Goal: Task Accomplishment & Management: Manage account settings

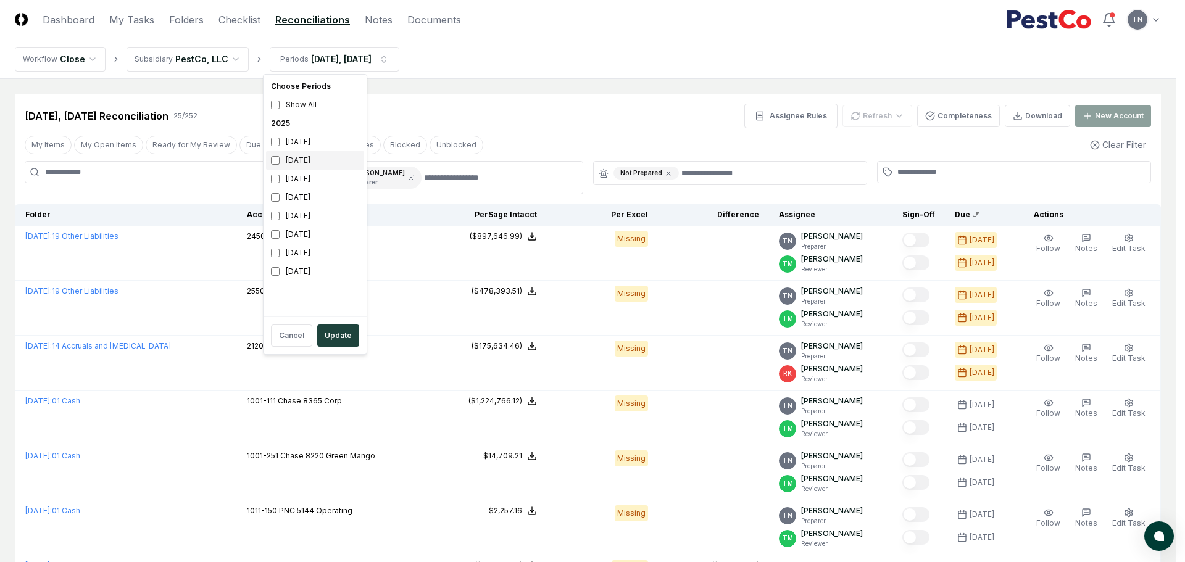
click at [288, 157] on div "[DATE]" at bounding box center [315, 160] width 98 height 19
click at [310, 144] on div "[DATE]" at bounding box center [315, 142] width 98 height 19
click at [305, 156] on div "[DATE]" at bounding box center [315, 160] width 98 height 19
click at [342, 339] on button "Update" at bounding box center [338, 336] width 42 height 22
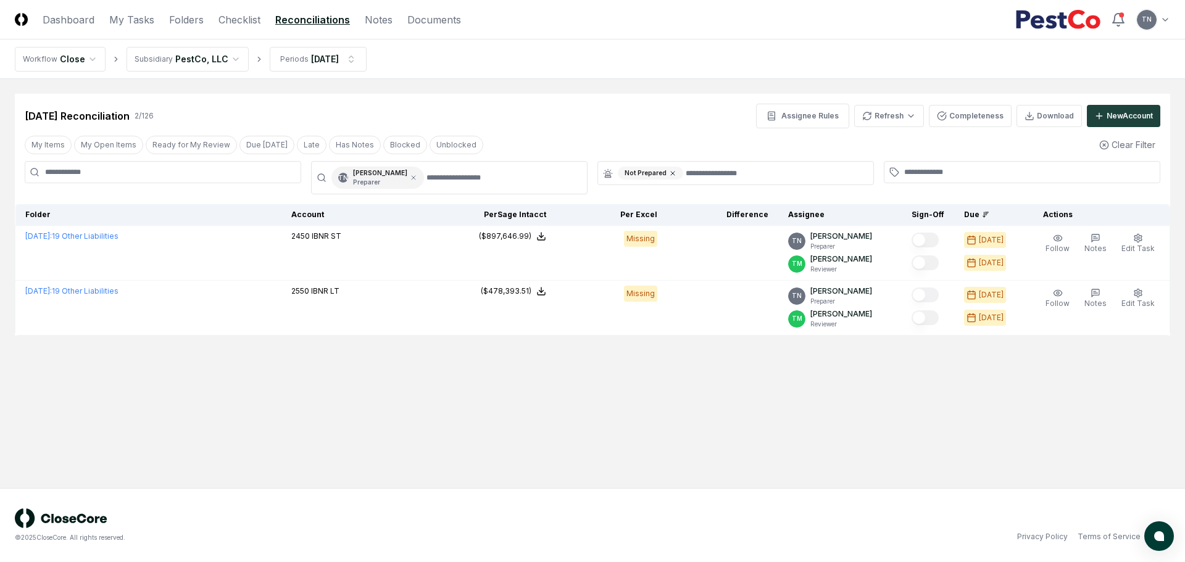
click at [673, 173] on icon at bounding box center [672, 173] width 7 height 7
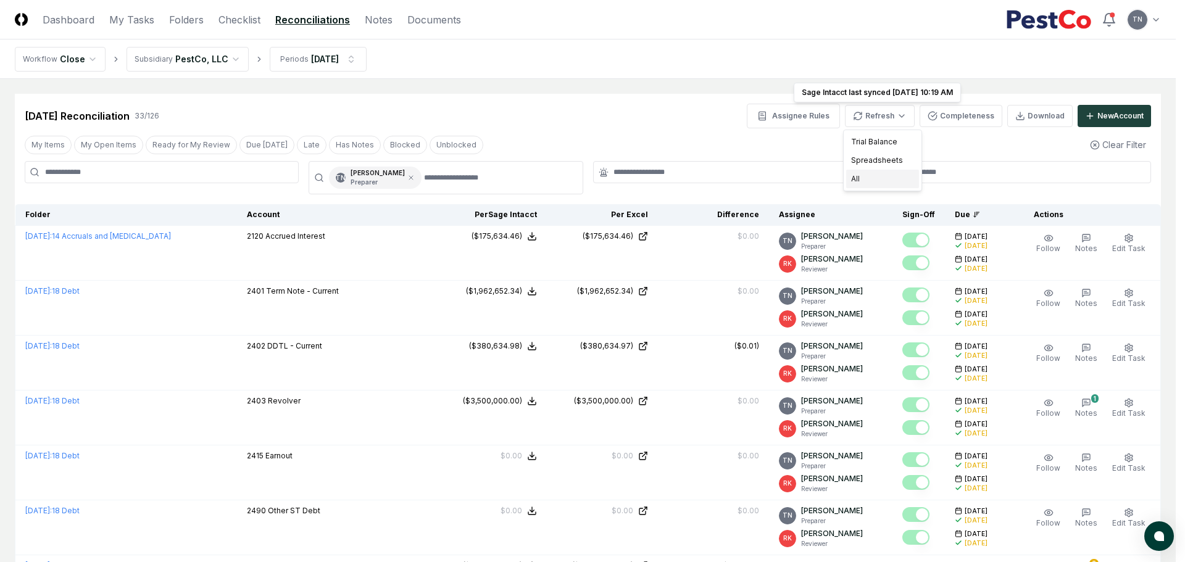
click at [867, 178] on div "All" at bounding box center [882, 179] width 73 height 19
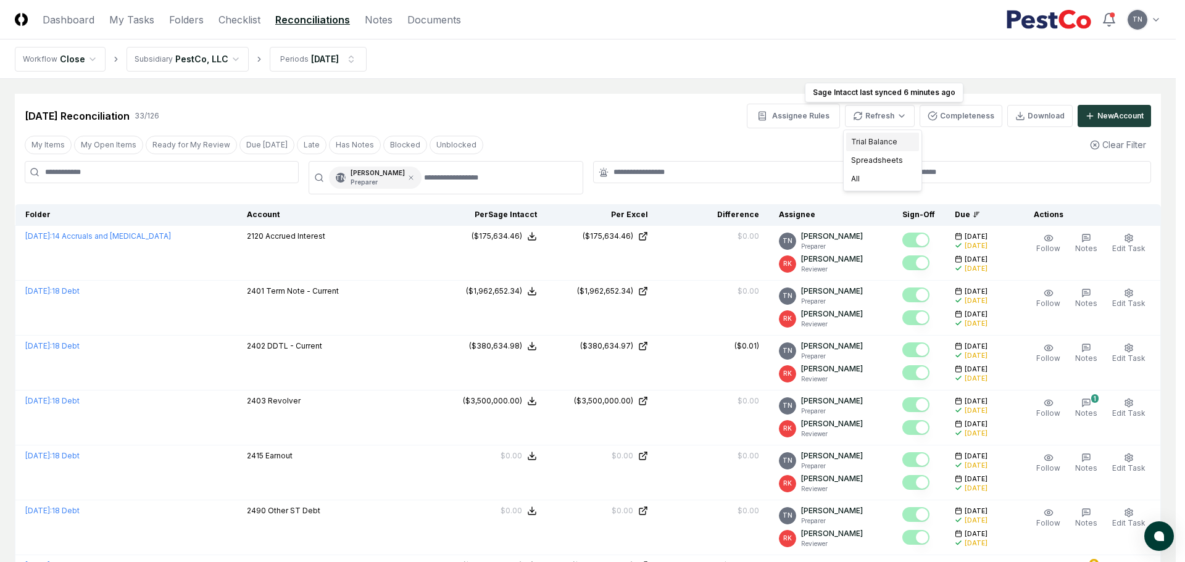
click at [876, 141] on div "Trial Balance" at bounding box center [882, 142] width 73 height 19
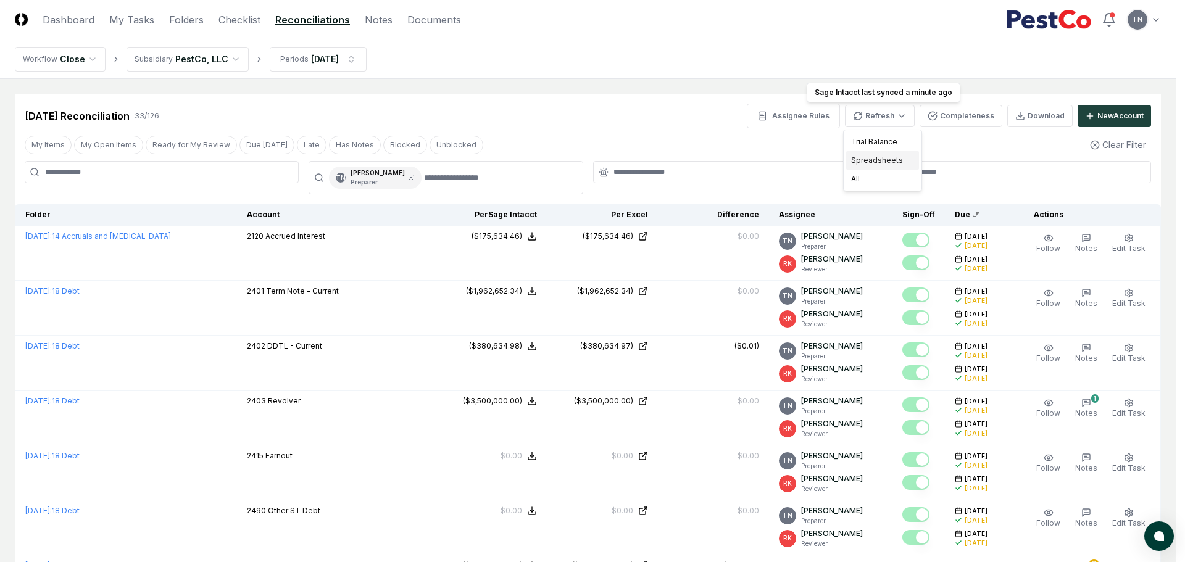
click at [867, 163] on div "Spreadsheets" at bounding box center [882, 160] width 73 height 19
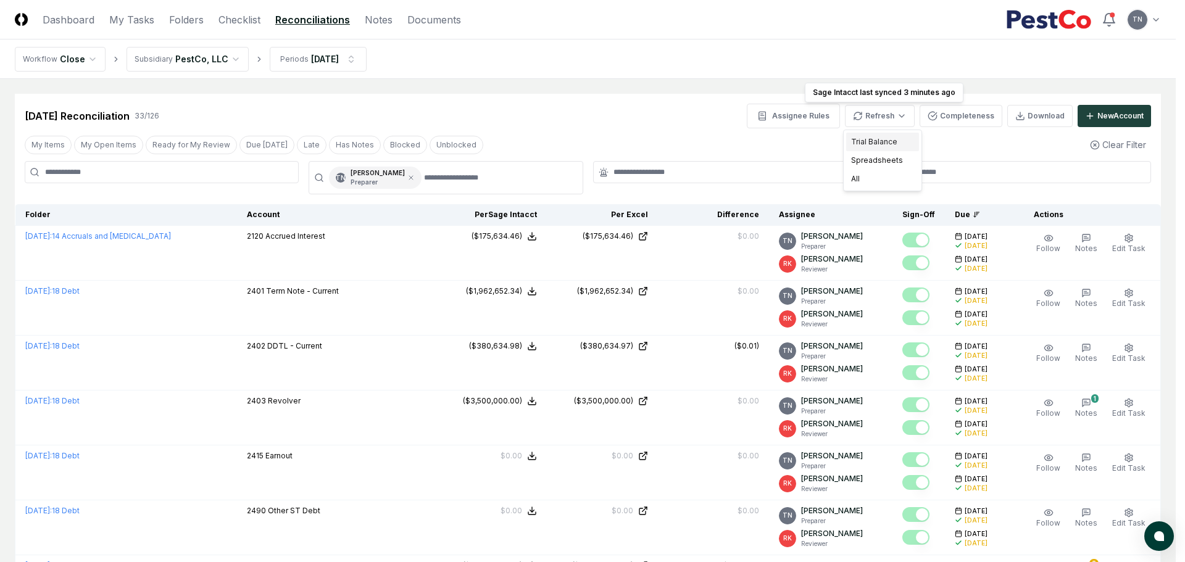
click at [870, 142] on div "Trial Balance" at bounding box center [882, 142] width 73 height 19
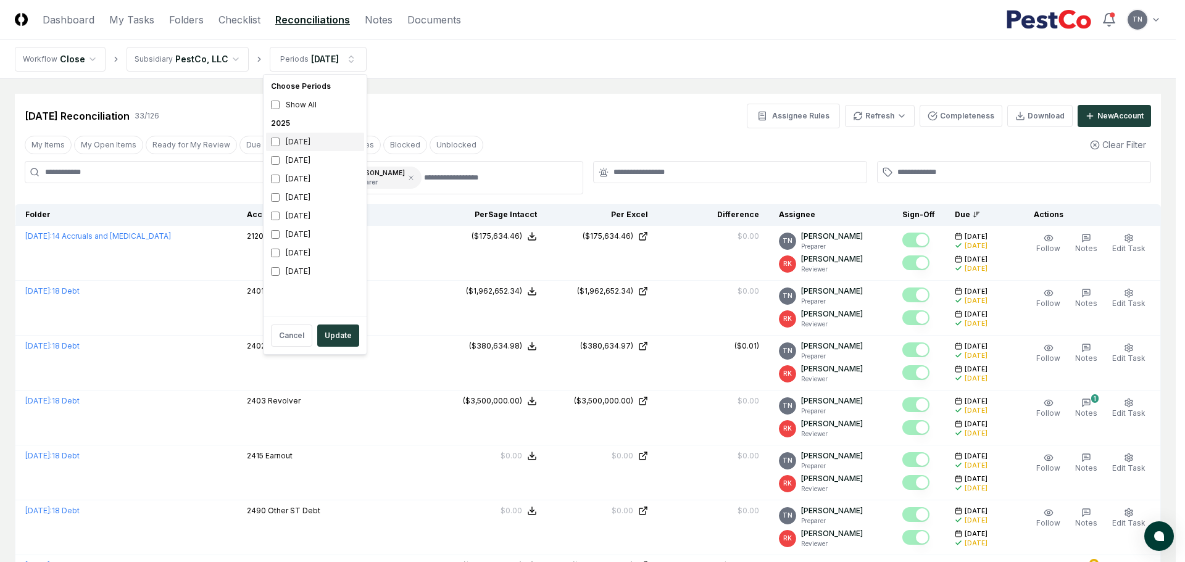
click at [280, 141] on div "[DATE]" at bounding box center [315, 142] width 98 height 19
drag, startPoint x: 329, startPoint y: 333, endPoint x: 334, endPoint y: 325, distance: 9.4
click at [329, 333] on button "Update" at bounding box center [338, 336] width 42 height 22
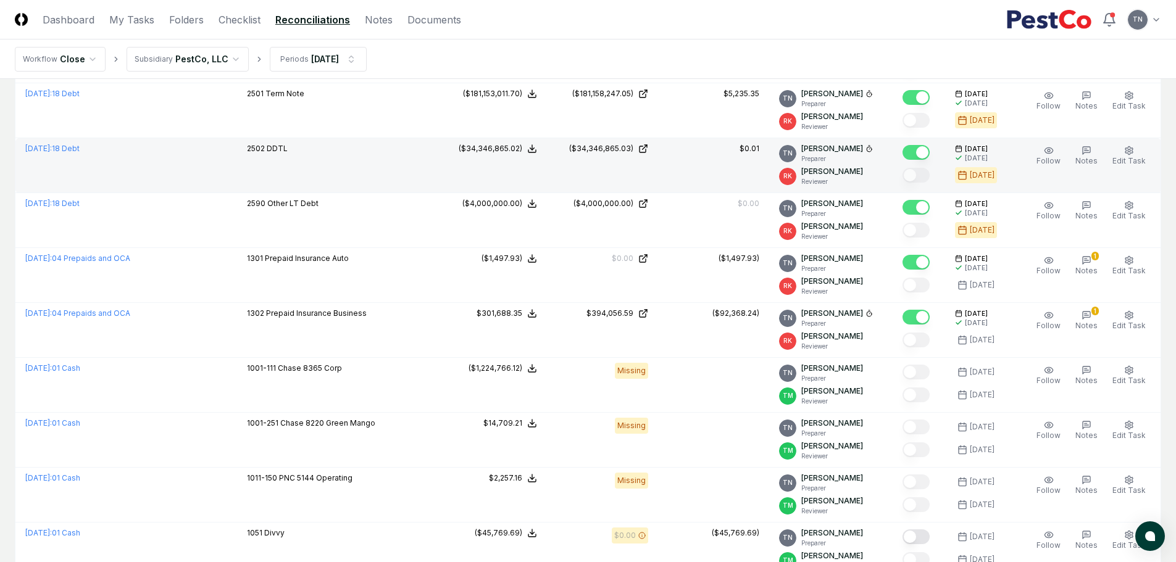
scroll to position [494, 0]
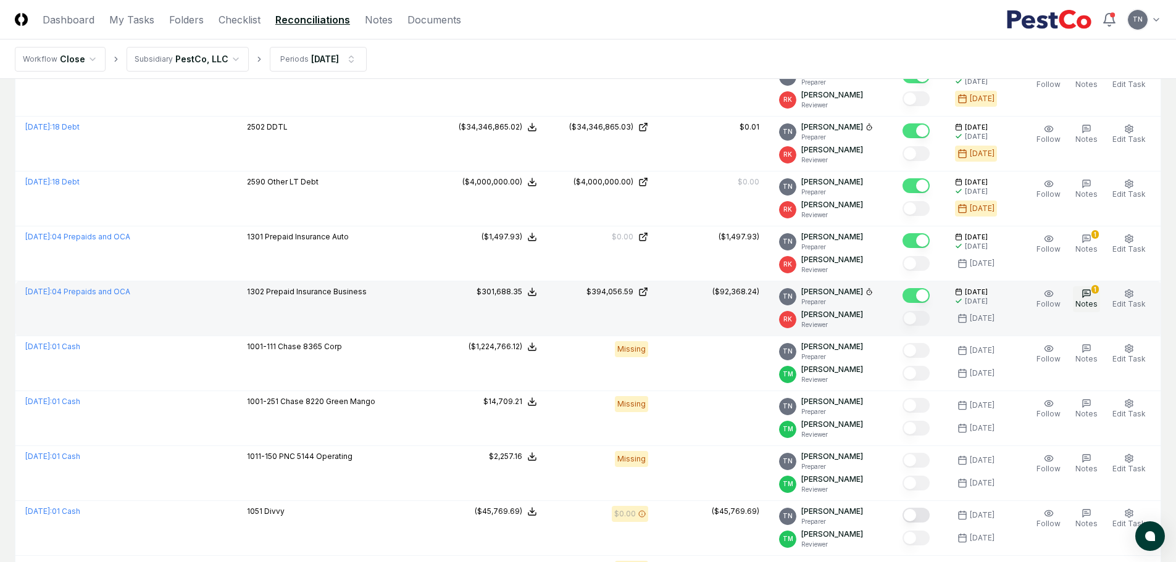
click at [1090, 290] on icon "button" at bounding box center [1087, 294] width 10 height 10
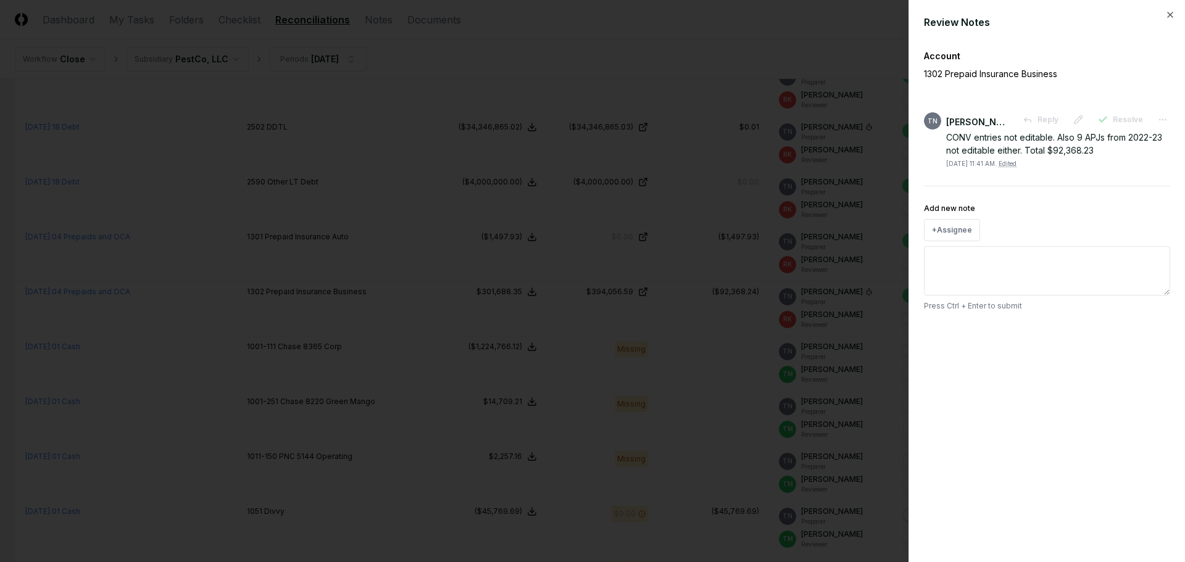
click at [627, 64] on div at bounding box center [592, 281] width 1185 height 562
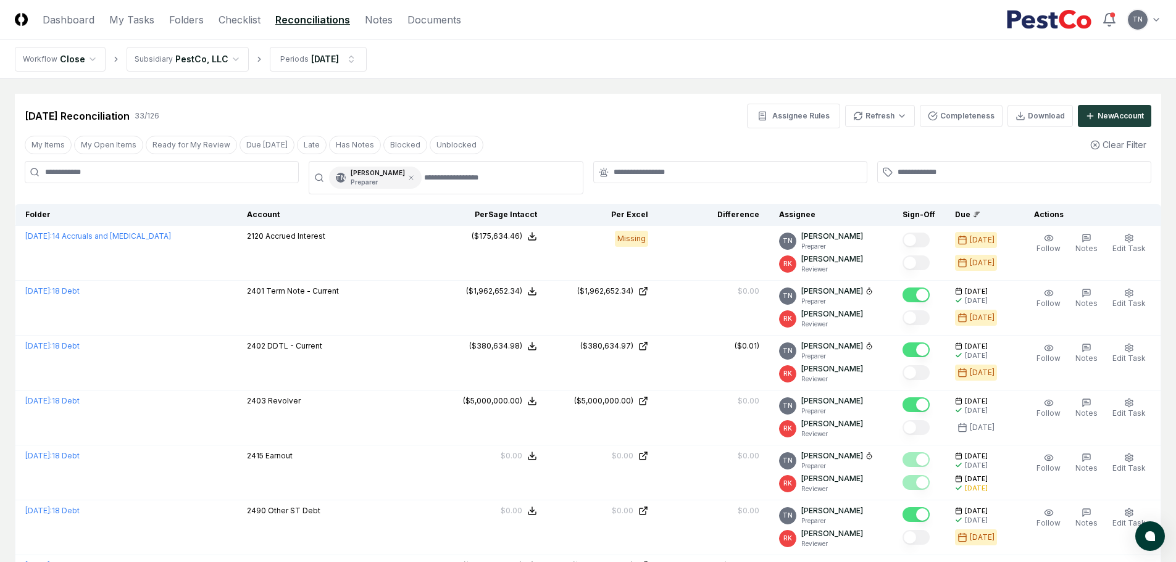
click at [194, 178] on input at bounding box center [162, 172] width 274 height 22
type input "****"
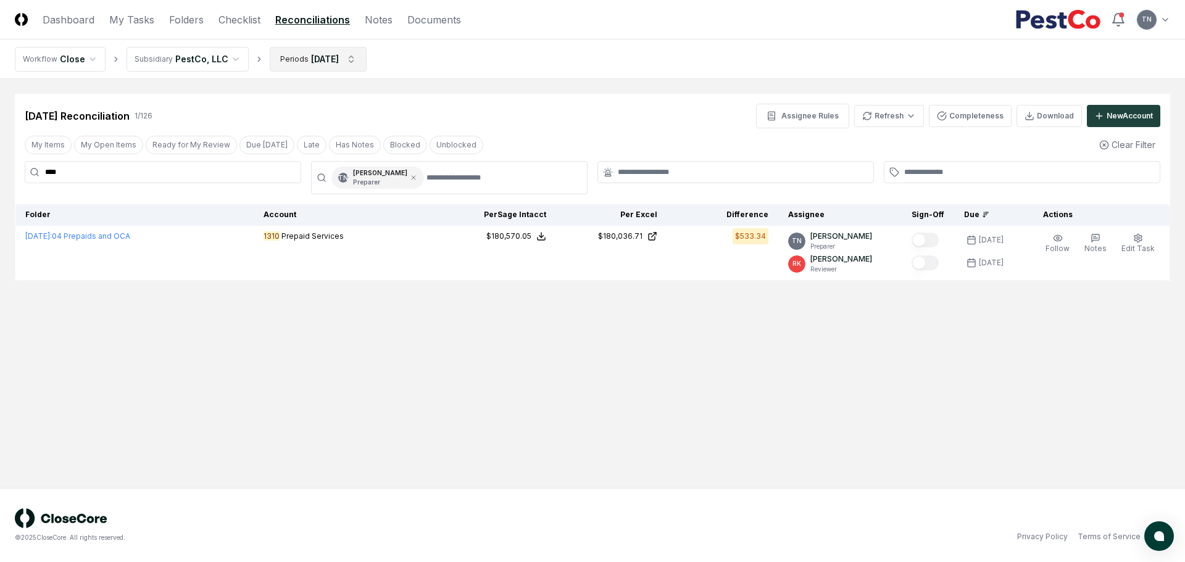
click at [352, 60] on html "CloseCore Dashboard My Tasks Folders Checklist Reconciliations Notes Documents …" at bounding box center [592, 281] width 1185 height 562
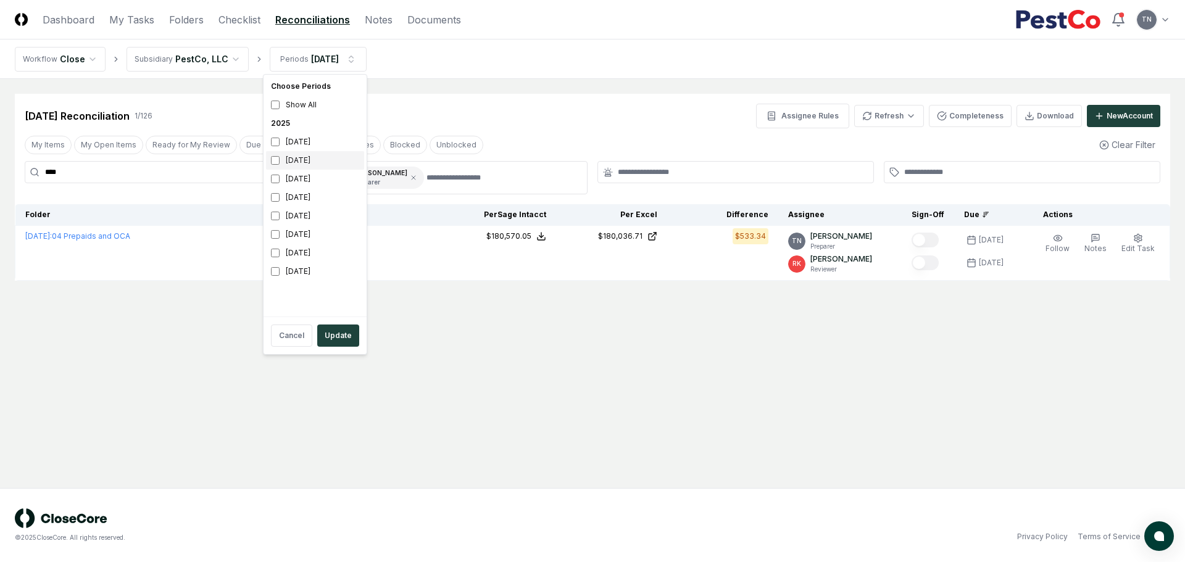
click at [281, 162] on div "[DATE]" at bounding box center [315, 160] width 98 height 19
click at [323, 333] on button "Update" at bounding box center [338, 336] width 42 height 22
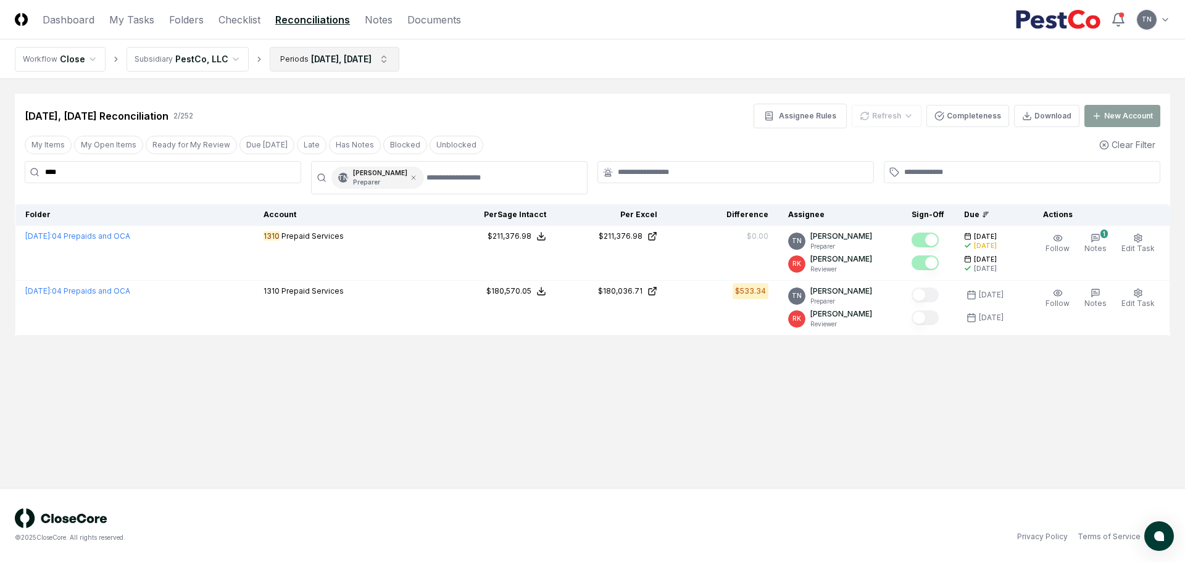
click at [394, 62] on html "CloseCore Dashboard My Tasks Folders Checklist Reconciliations Notes Documents …" at bounding box center [592, 281] width 1185 height 562
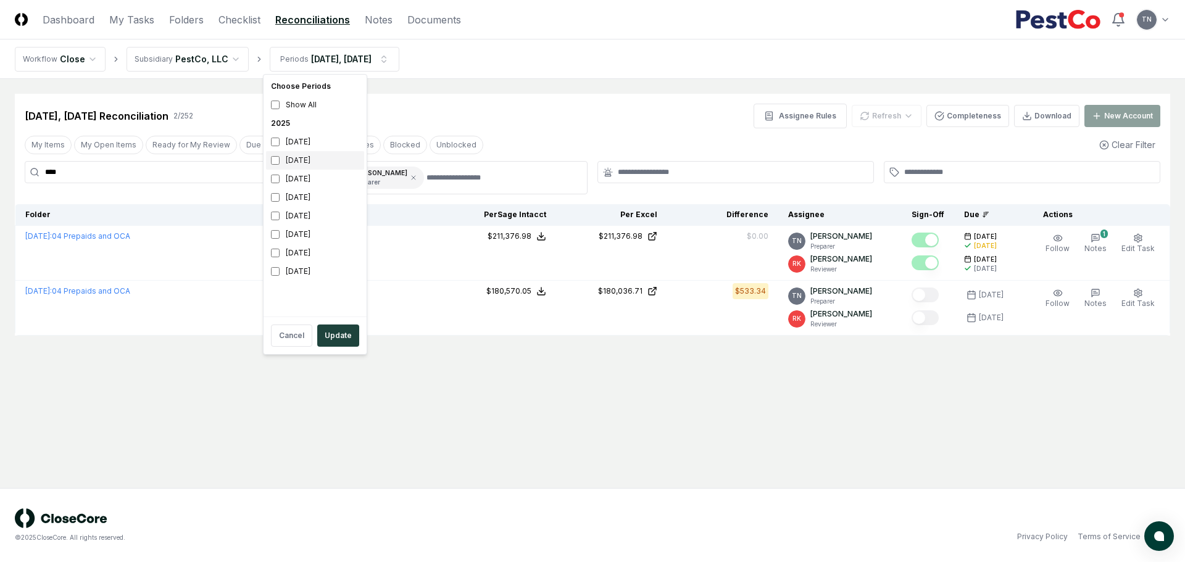
click at [282, 165] on div "[DATE]" at bounding box center [315, 160] width 98 height 19
click at [342, 331] on button "Update" at bounding box center [338, 336] width 42 height 22
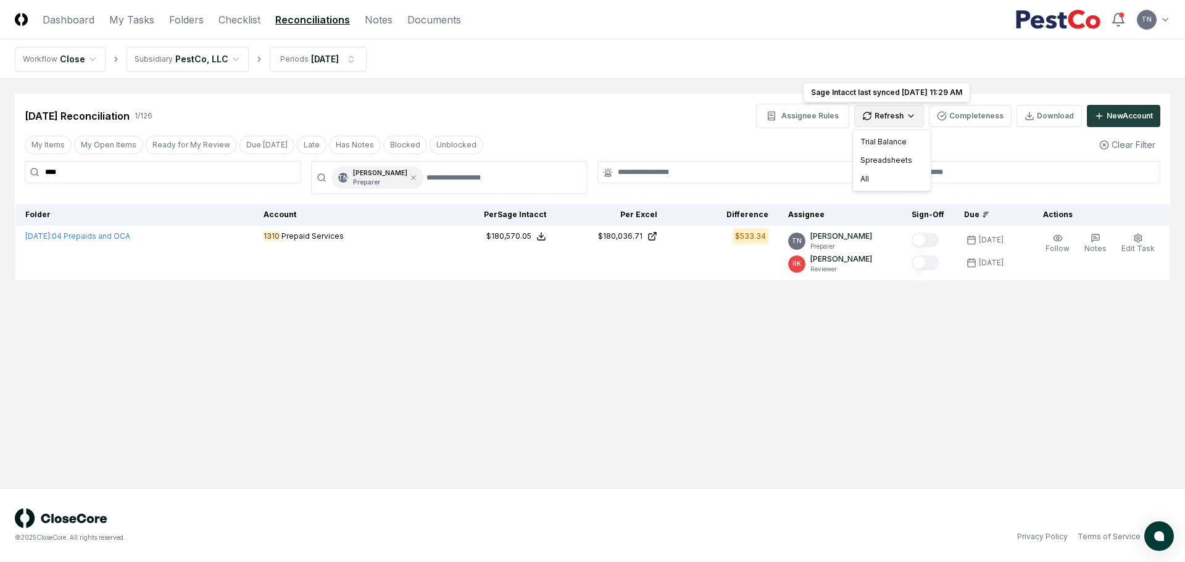
click at [904, 119] on html "CloseCore Dashboard My Tasks Folders Checklist Reconciliations Notes Documents …" at bounding box center [592, 281] width 1185 height 562
click at [885, 142] on div "Trial Balance" at bounding box center [892, 142] width 73 height 19
drag, startPoint x: 131, startPoint y: 177, endPoint x: -44, endPoint y: 173, distance: 176.0
click at [0, 173] on html "CloseCore Dashboard My Tasks Folders Checklist Reconciliations Notes Documents …" at bounding box center [592, 281] width 1185 height 562
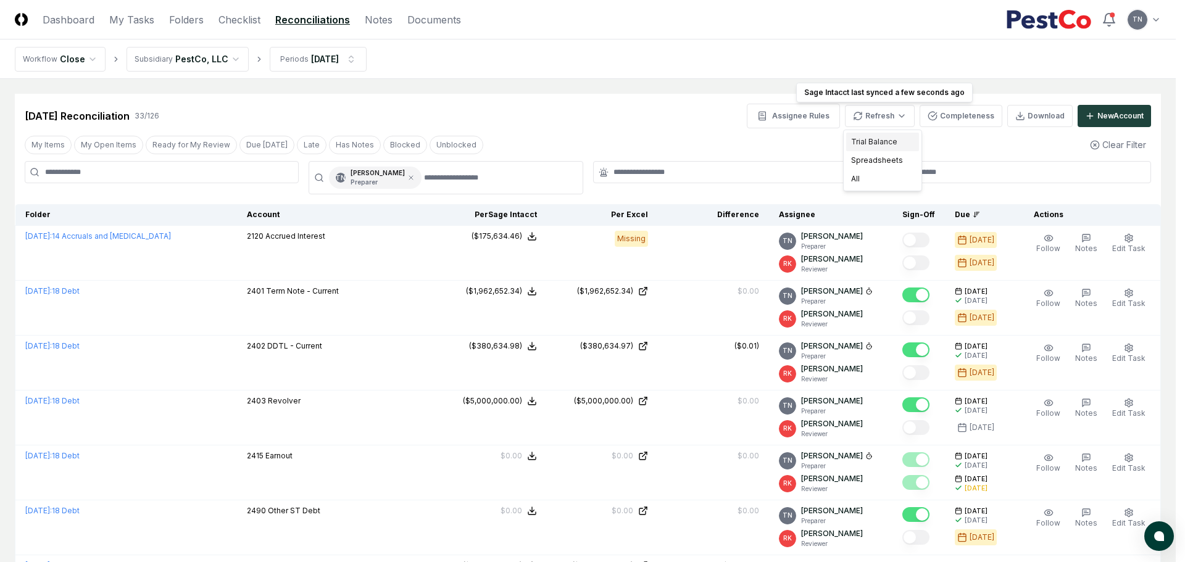
click at [865, 141] on div "Trial Balance" at bounding box center [882, 142] width 73 height 19
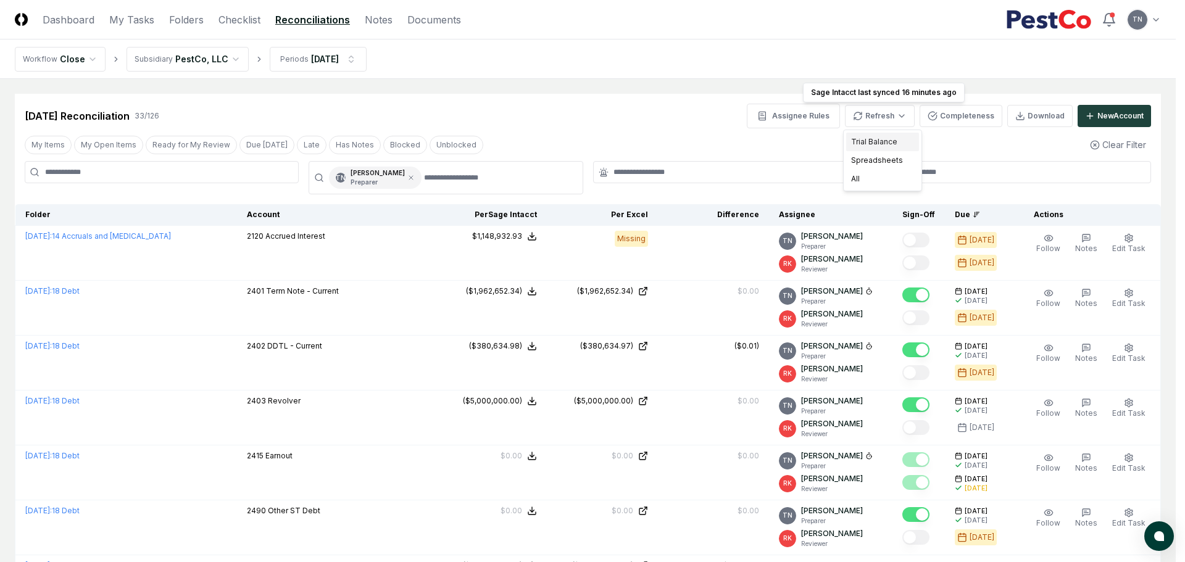
click at [867, 140] on div "Trial Balance" at bounding box center [882, 142] width 73 height 19
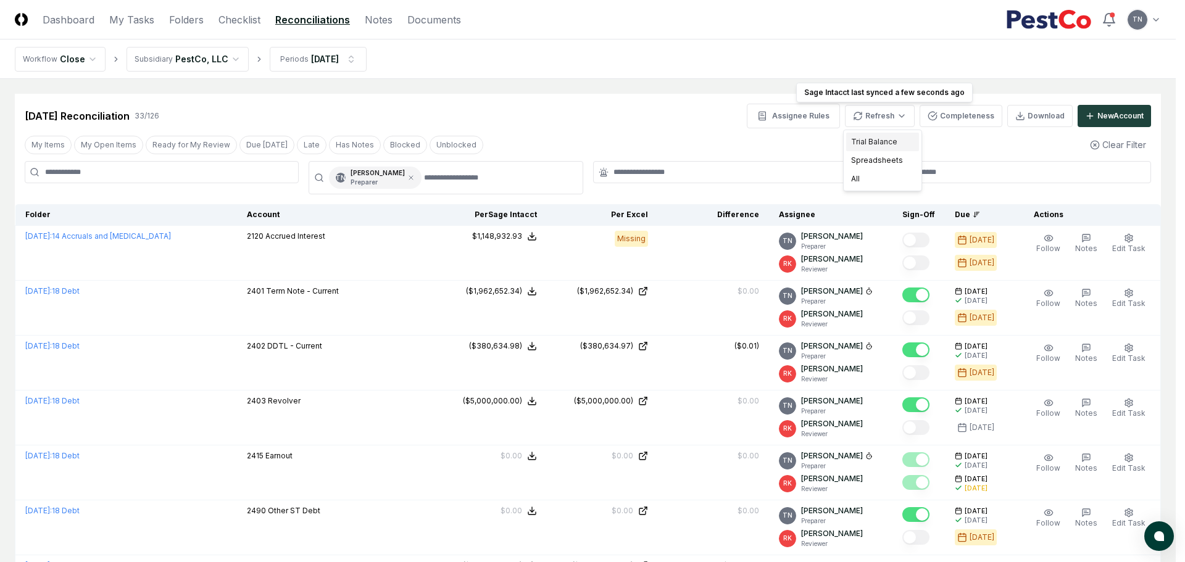
click at [875, 138] on div "Trial Balance" at bounding box center [882, 142] width 73 height 19
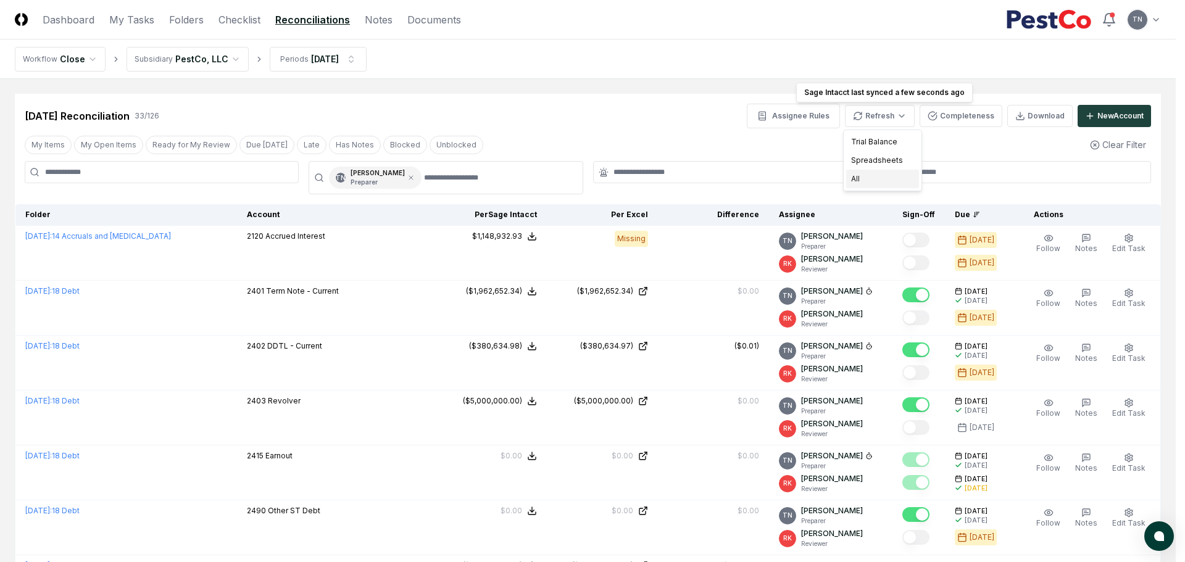
click at [876, 176] on div "All" at bounding box center [882, 179] width 73 height 19
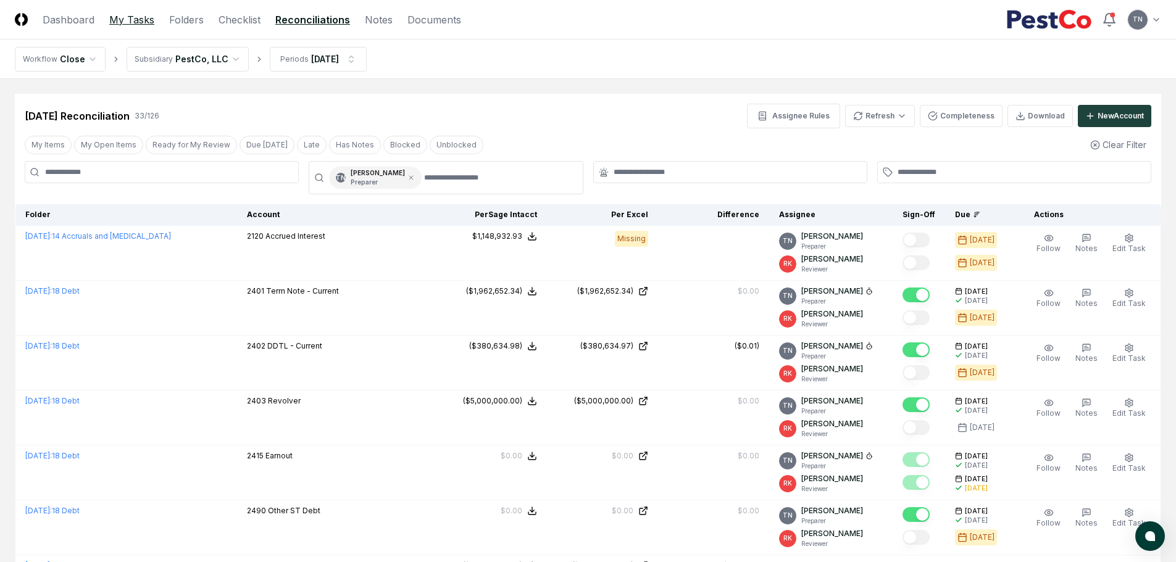
click at [148, 21] on link "My Tasks" at bounding box center [131, 19] width 45 height 15
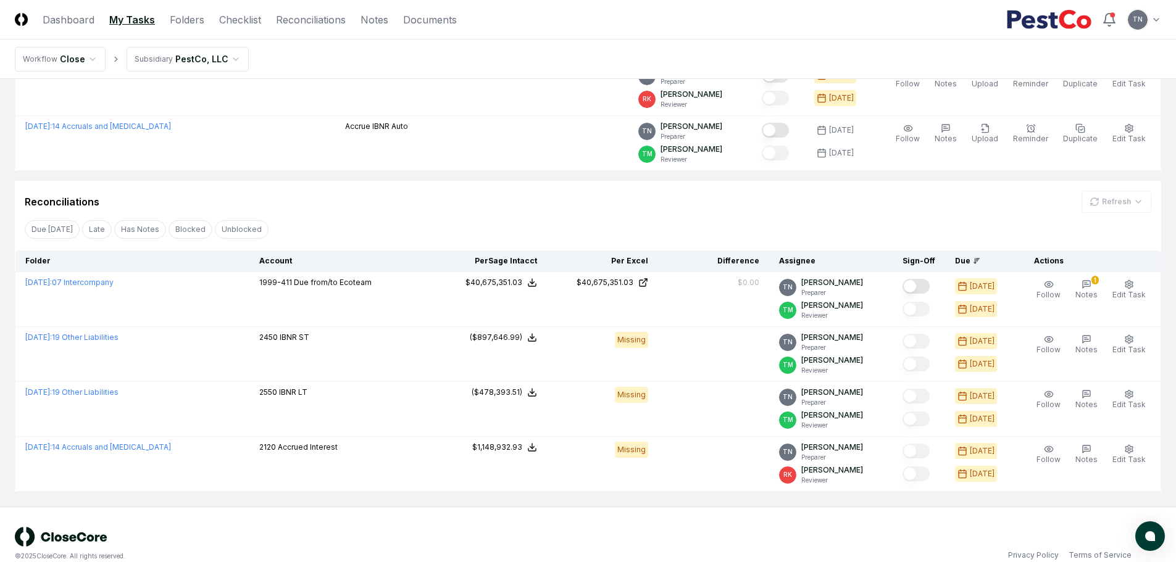
scroll to position [162, 0]
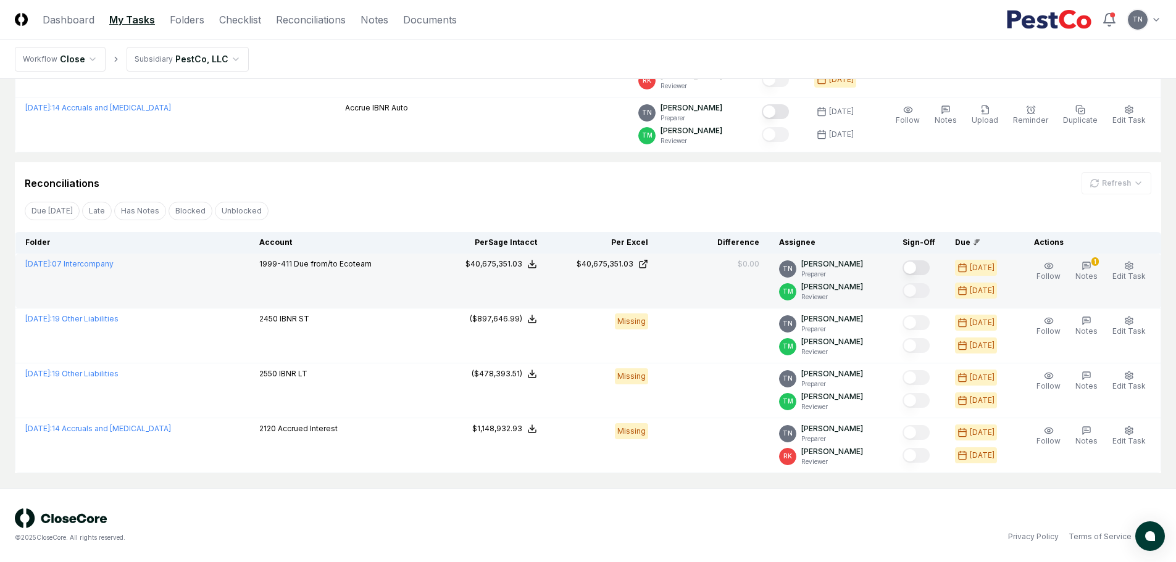
click at [919, 270] on button "Mark complete" at bounding box center [915, 268] width 27 height 15
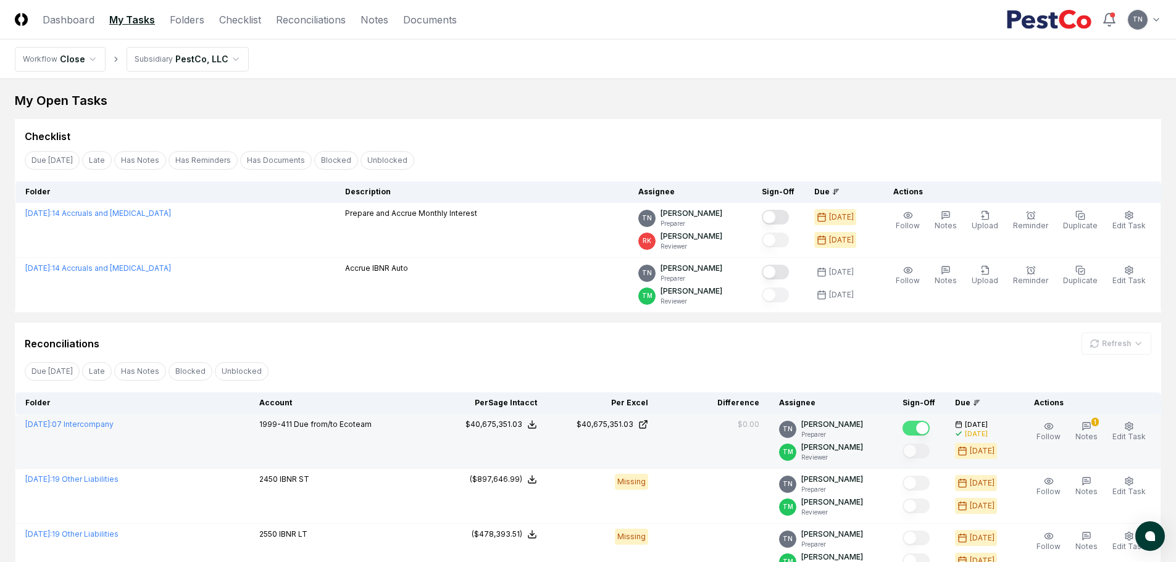
scroll to position [0, 0]
click at [311, 22] on link "Reconciliations" at bounding box center [311, 19] width 70 height 15
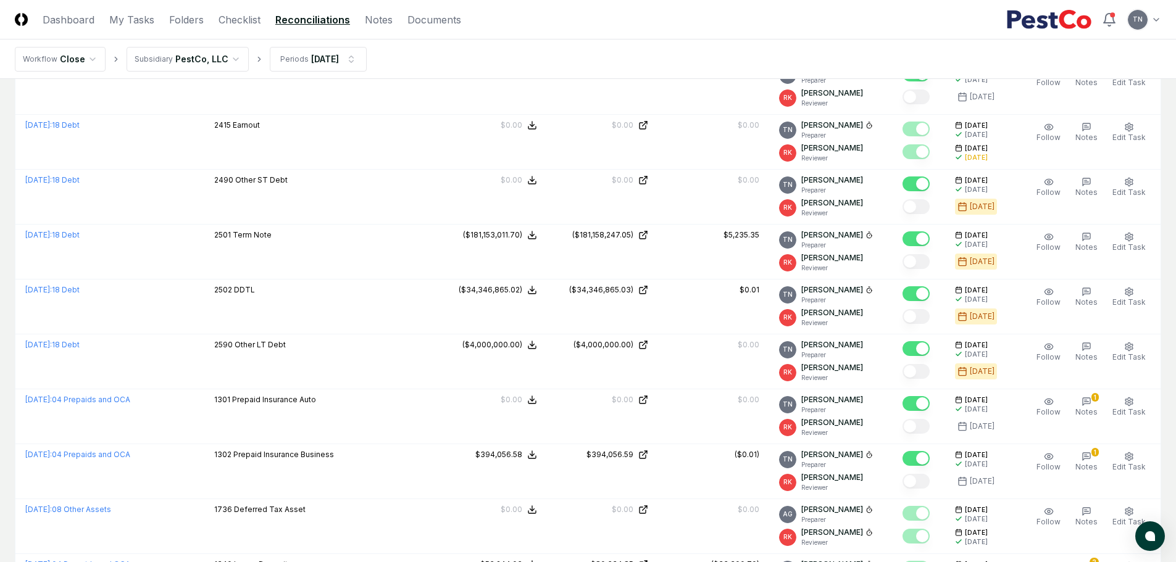
scroll to position [661, 0]
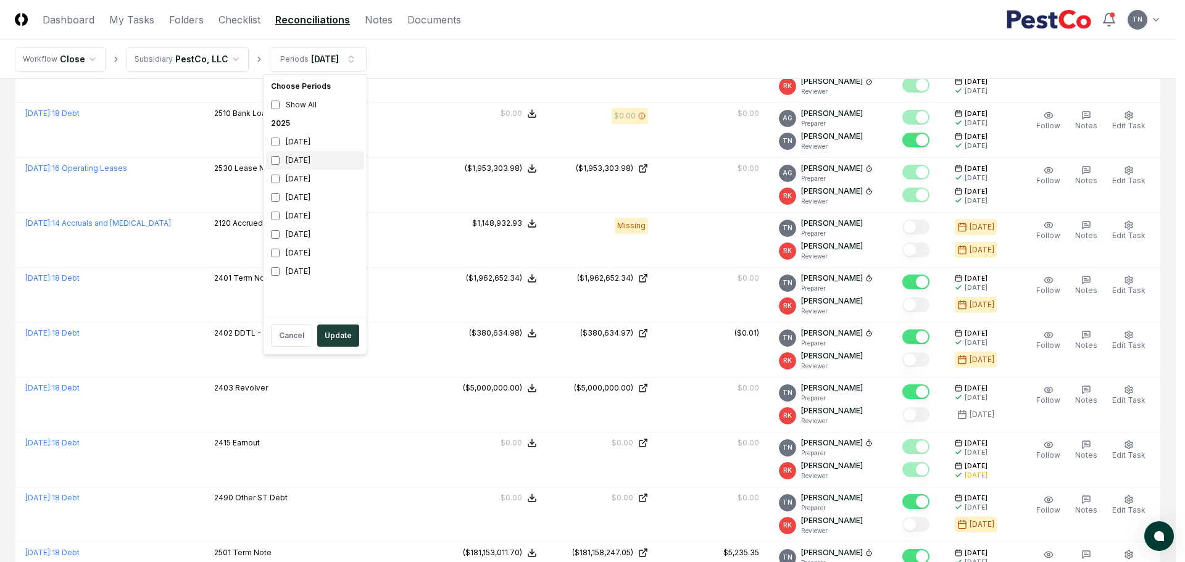
click at [296, 164] on div "[DATE]" at bounding box center [315, 160] width 98 height 19
click at [288, 143] on div "[DATE]" at bounding box center [315, 142] width 98 height 19
click at [338, 341] on button "Update" at bounding box center [338, 336] width 42 height 22
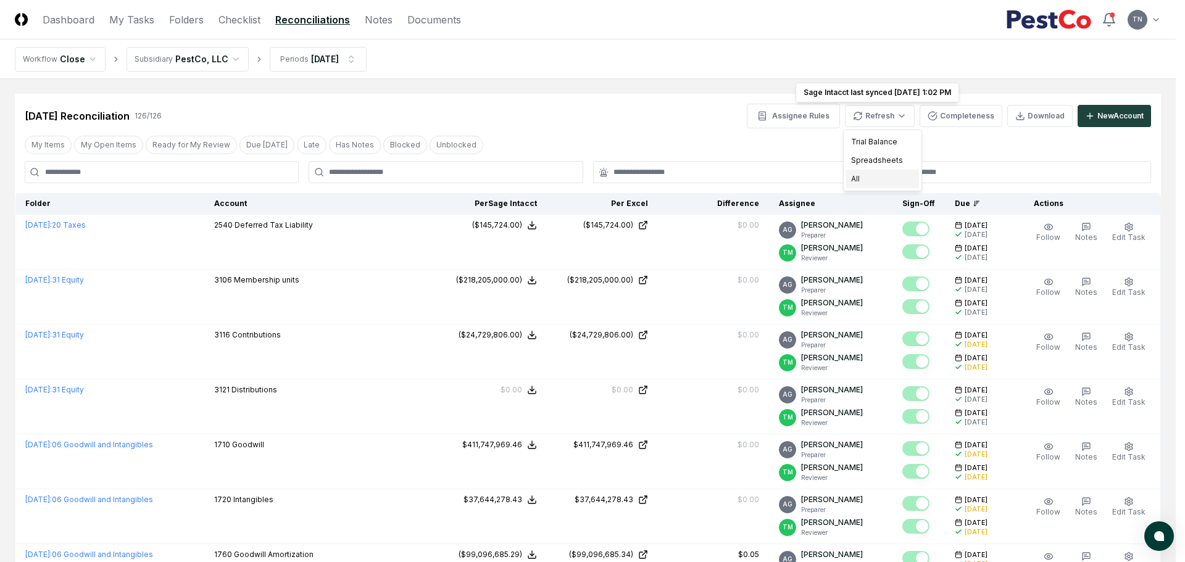
click at [869, 181] on div "All" at bounding box center [882, 179] width 73 height 19
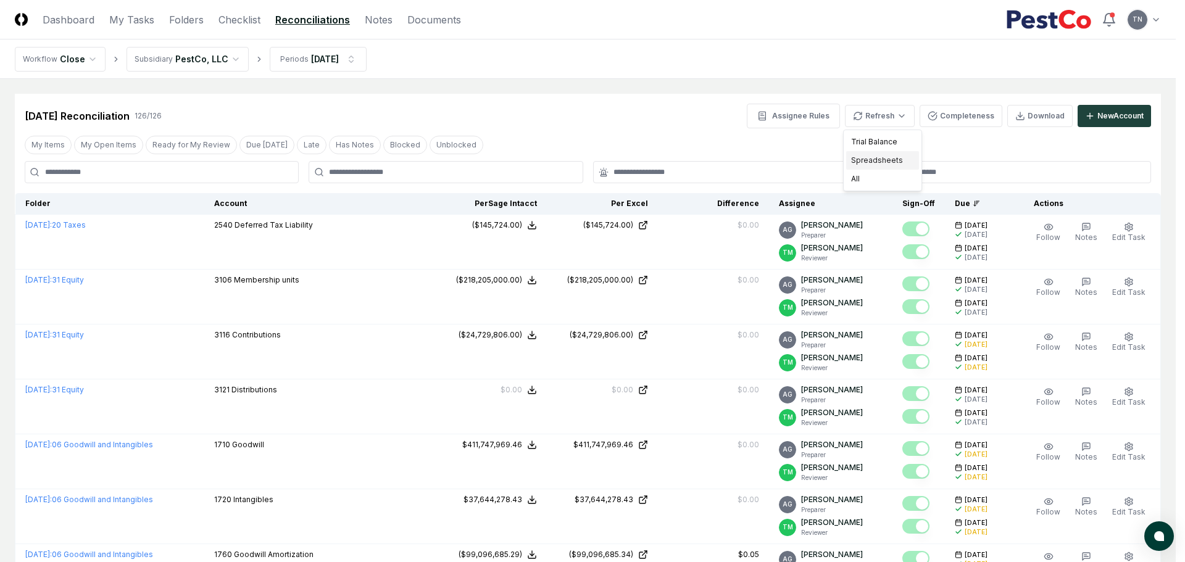
click at [883, 160] on div "Spreadsheets" at bounding box center [882, 160] width 73 height 19
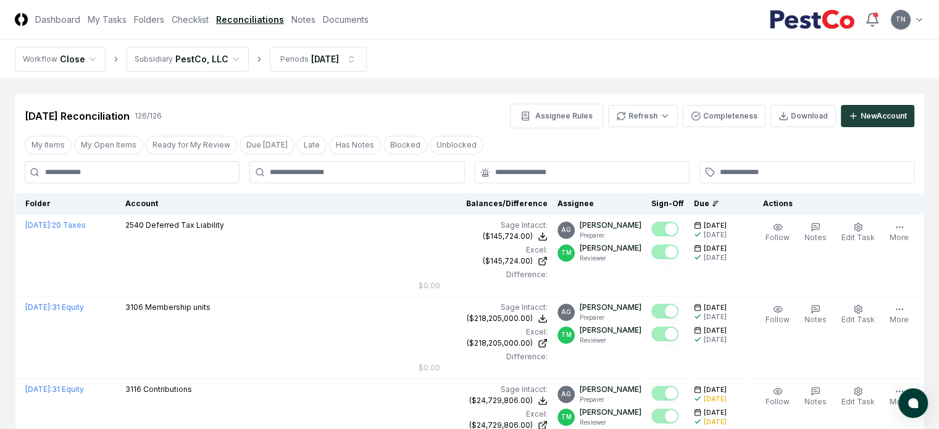
click at [662, 154] on div "My Items My Open Items Ready for My Review Due [DATE] Late Has Notes Blocked Un…" at bounding box center [469, 144] width 909 height 23
click at [643, 136] on div "My Items My Open Items Ready for My Review Due [DATE] Late Has Notes Blocked Un…" at bounding box center [469, 144] width 909 height 23
